Goal: Task Accomplishment & Management: Manage account settings

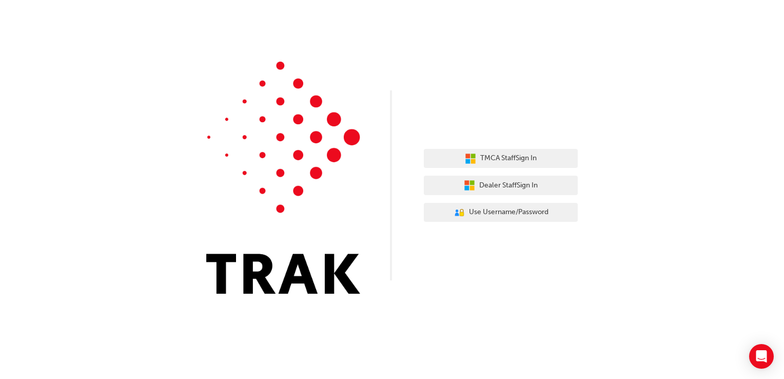
click at [433, 260] on div "TMCA Staff Sign In Dealer Staff Sign In User Authentication Icon - Blue Person,…" at bounding box center [392, 154] width 784 height 309
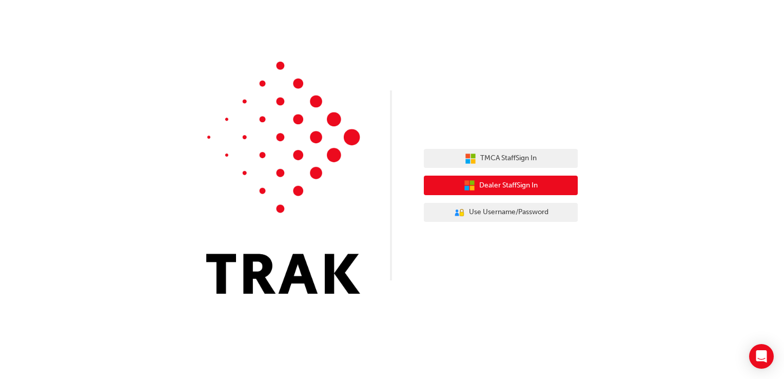
click at [516, 182] on span "Dealer Staff Sign In" at bounding box center [508, 186] width 59 height 12
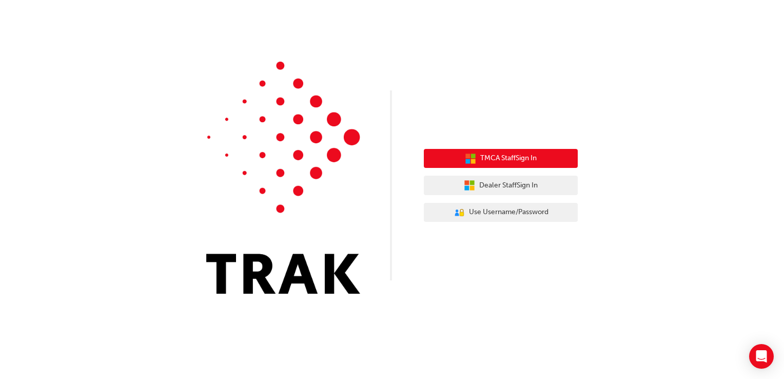
click at [504, 155] on span "TMCA Staff Sign In" at bounding box center [508, 158] width 56 height 12
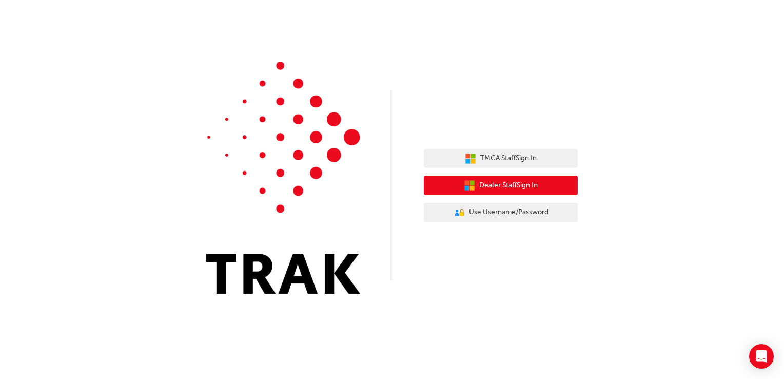
click at [507, 188] on span "Dealer Staff Sign In" at bounding box center [508, 186] width 59 height 12
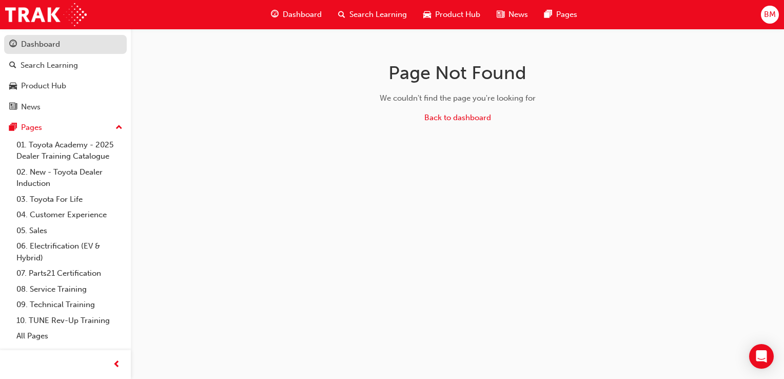
click at [43, 41] on div "Dashboard" at bounding box center [40, 44] width 39 height 12
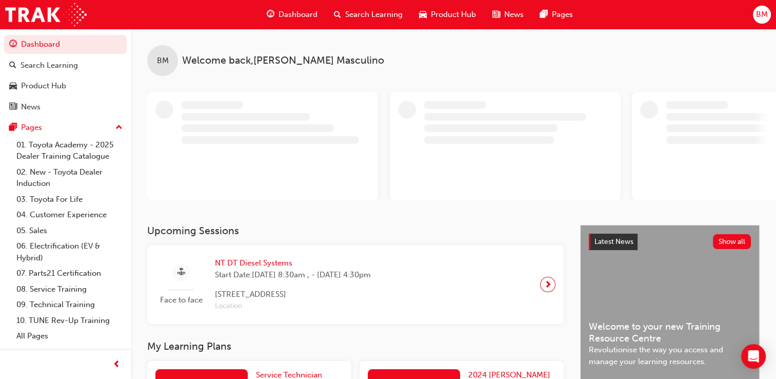
click at [767, 10] on span "BM" at bounding box center [762, 15] width 12 height 12
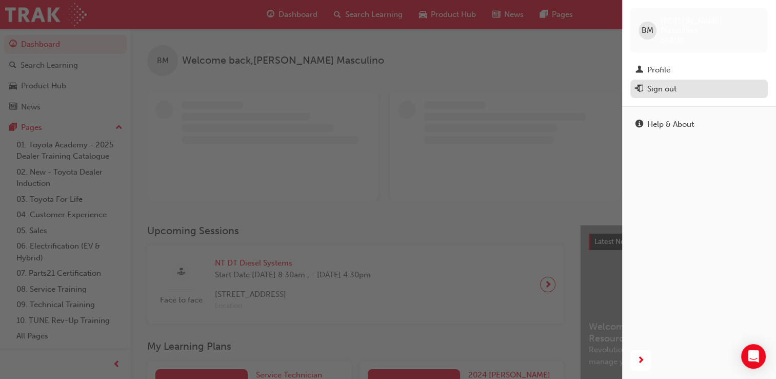
click at [668, 83] on div "Sign out" at bounding box center [662, 89] width 29 height 12
